Goal: Navigation & Orientation: Understand site structure

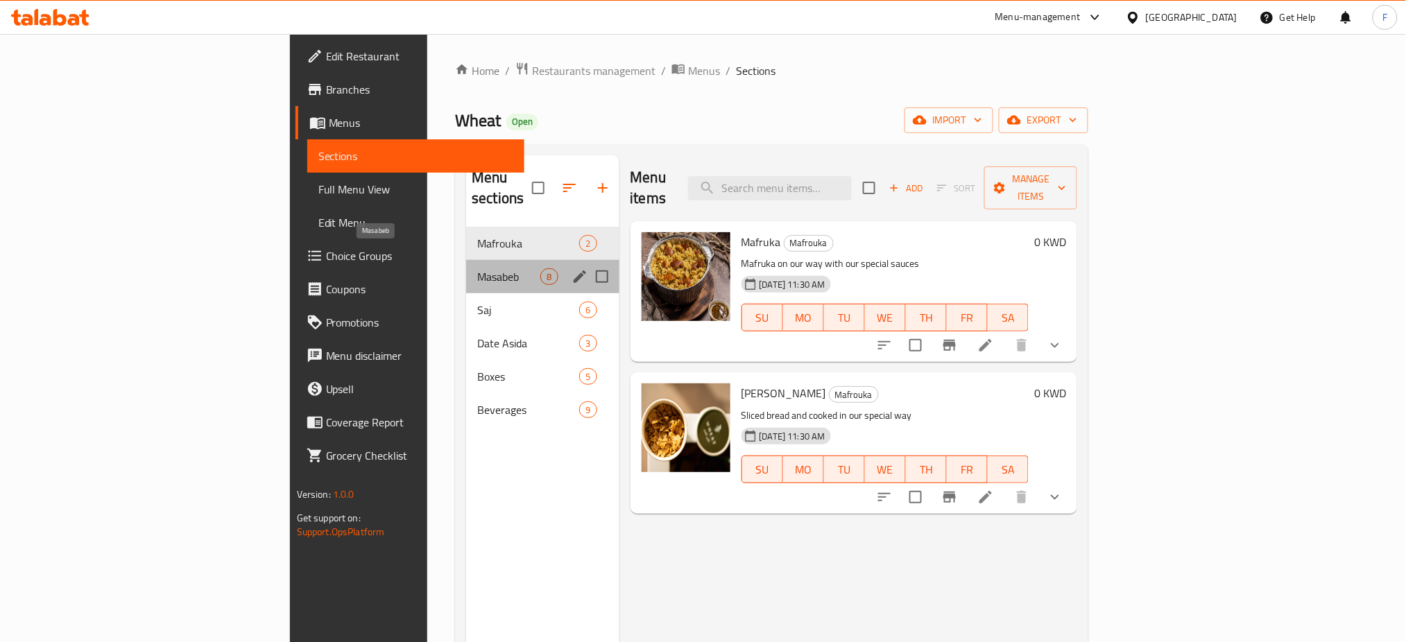
click at [477, 268] on span "Masabeb" at bounding box center [508, 276] width 63 height 17
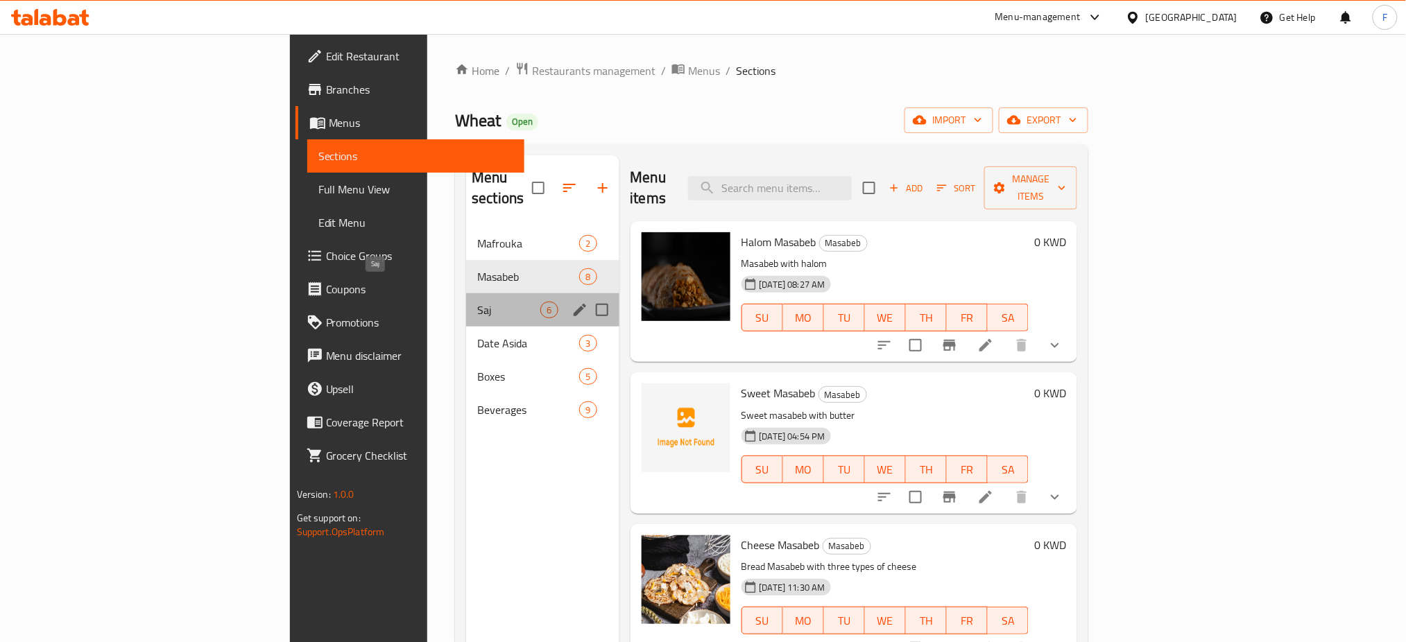
click at [477, 302] on span "Saj" at bounding box center [508, 310] width 63 height 17
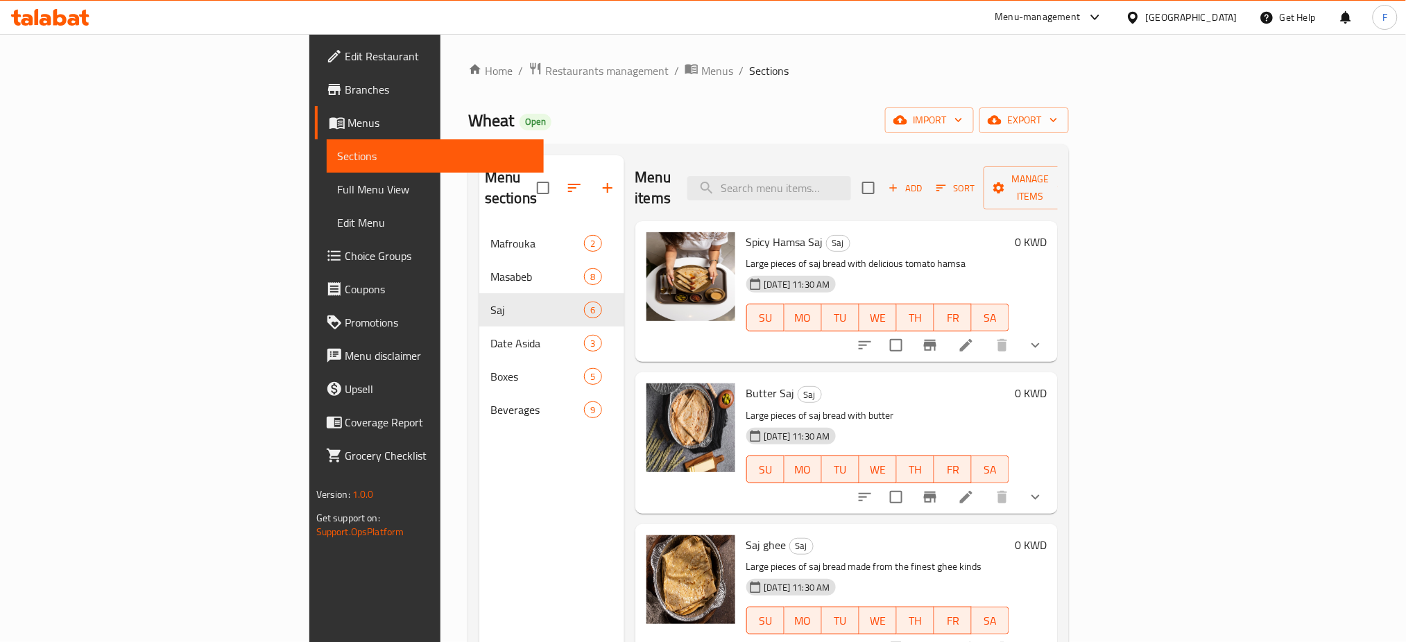
scroll to position [92, 0]
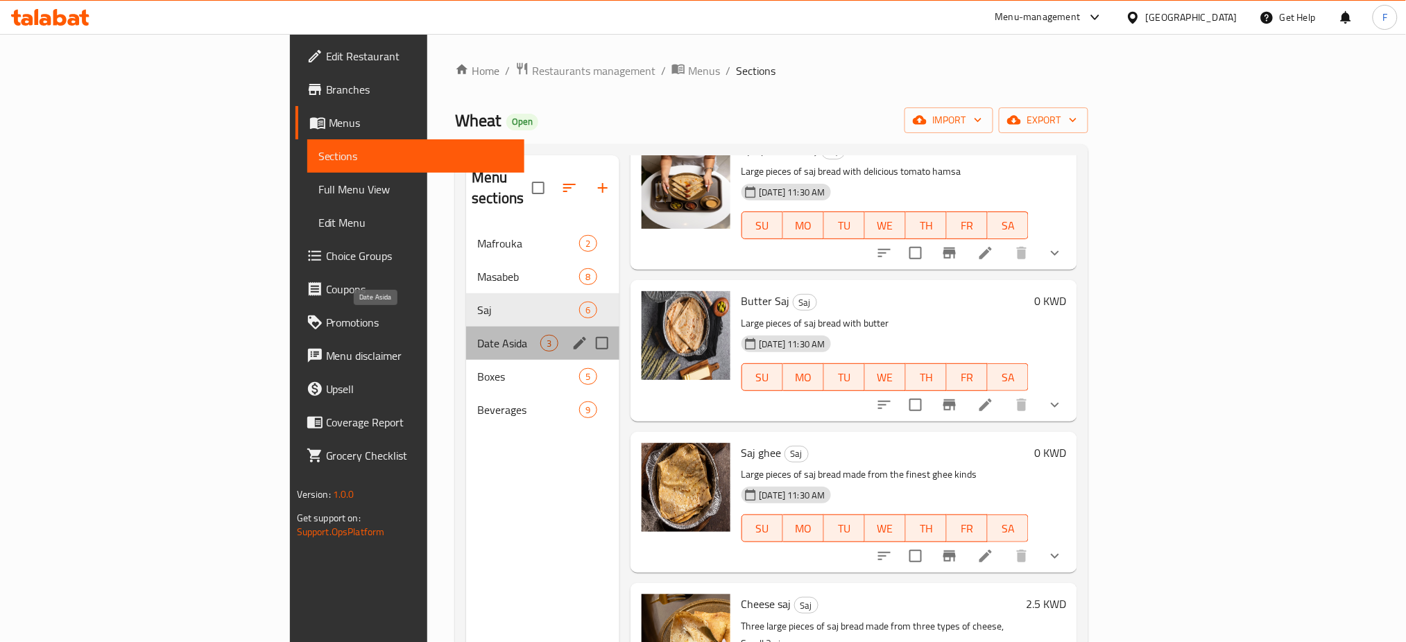
click at [477, 335] on span "Date Asida" at bounding box center [508, 343] width 63 height 17
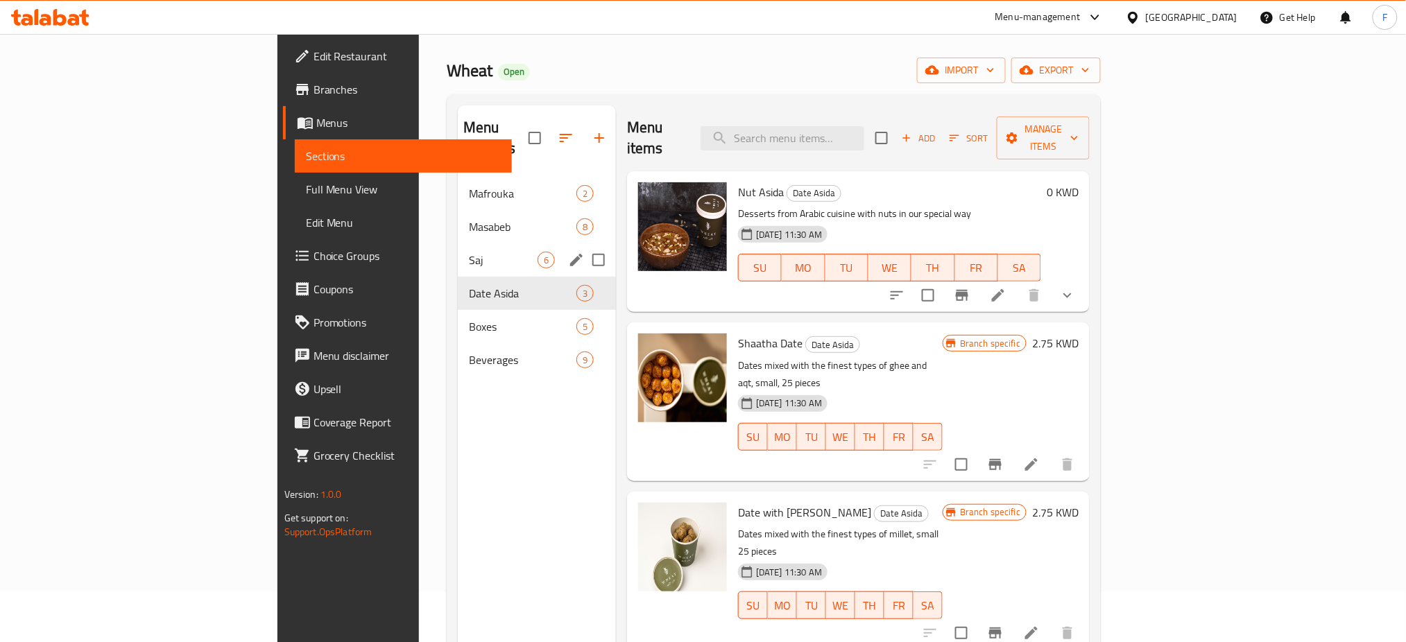
scroll to position [92, 0]
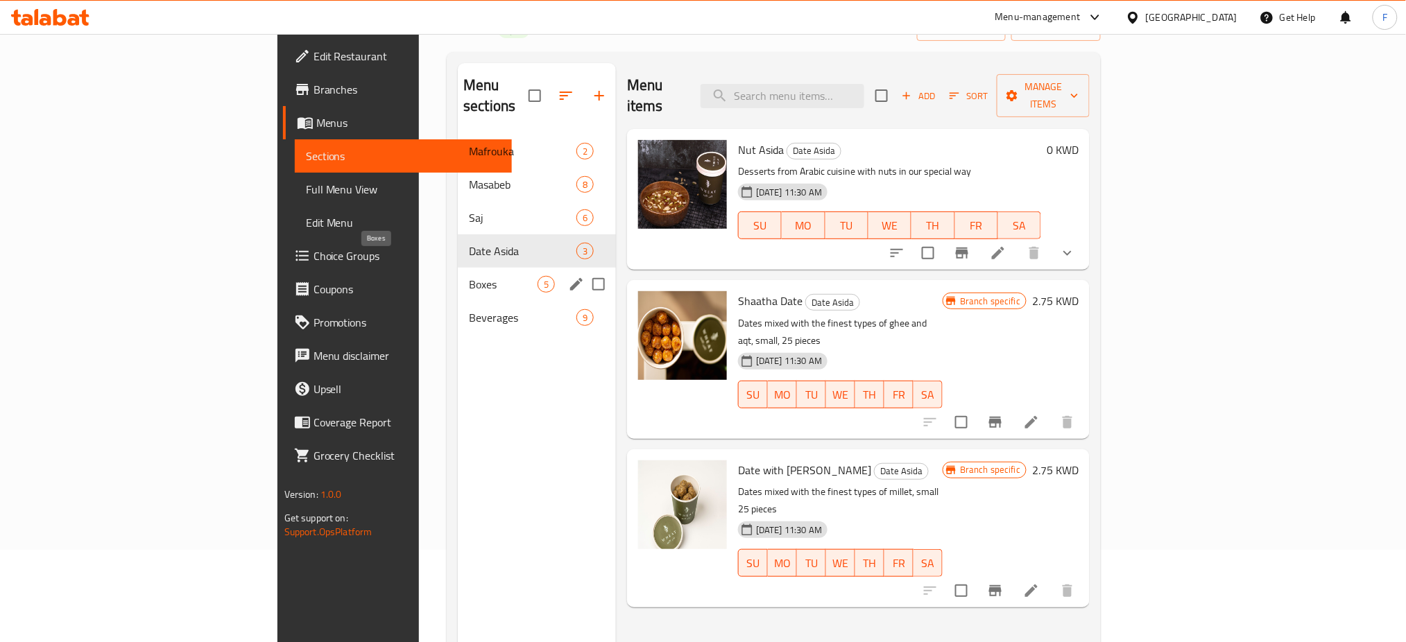
click at [469, 276] on span "Boxes" at bounding box center [503, 284] width 69 height 17
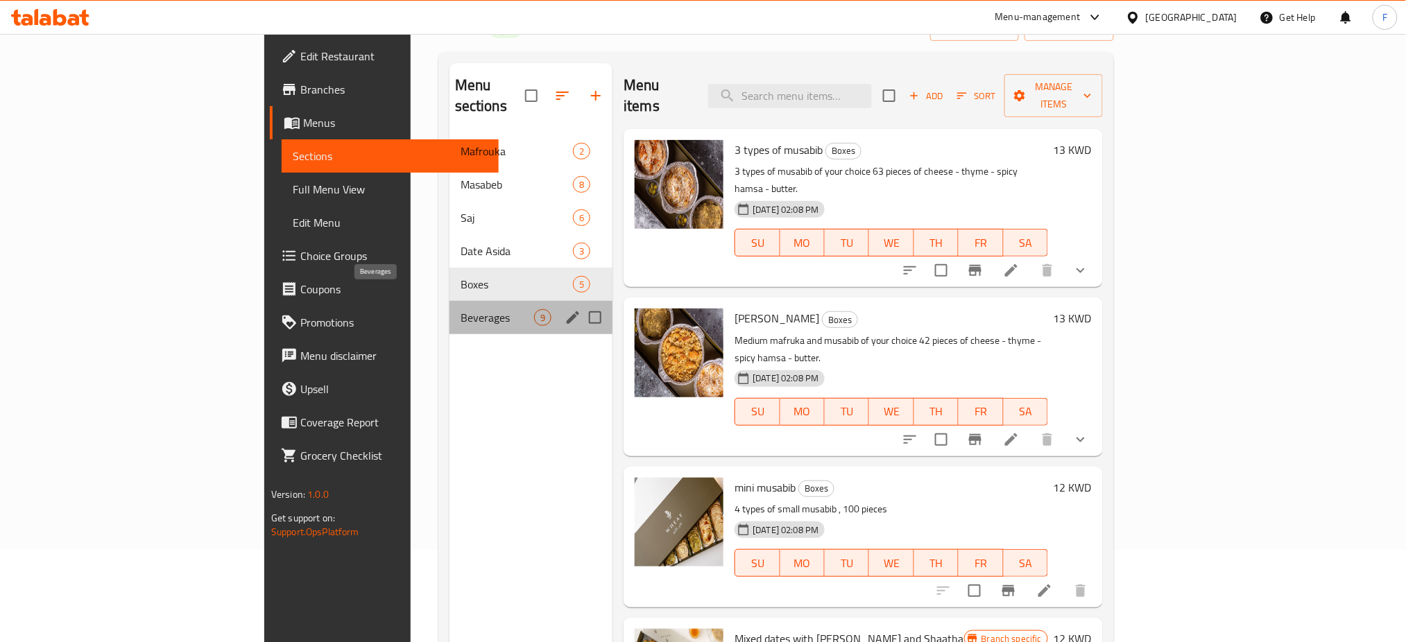
click at [460, 309] on span "Beverages" at bounding box center [497, 317] width 74 height 17
